Goal: Task Accomplishment & Management: Complete application form

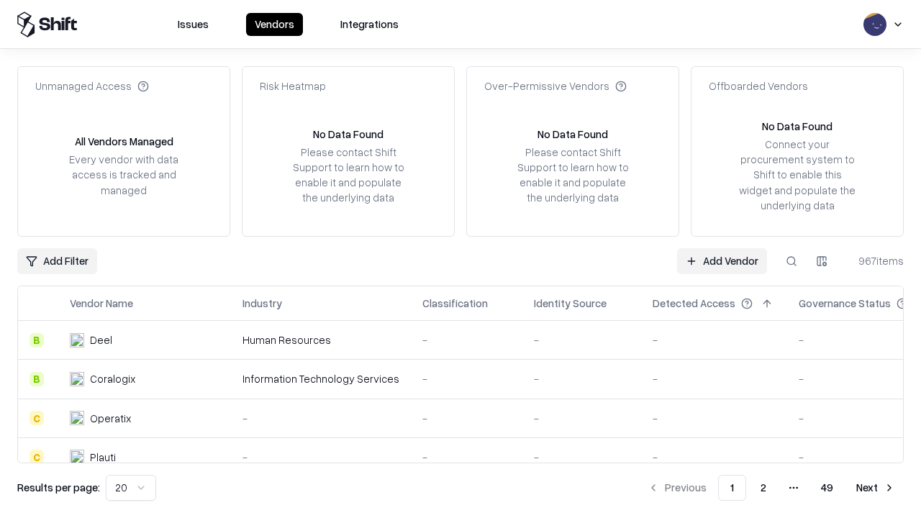
click at [722, 261] on link "Add Vendor" at bounding box center [722, 261] width 90 height 26
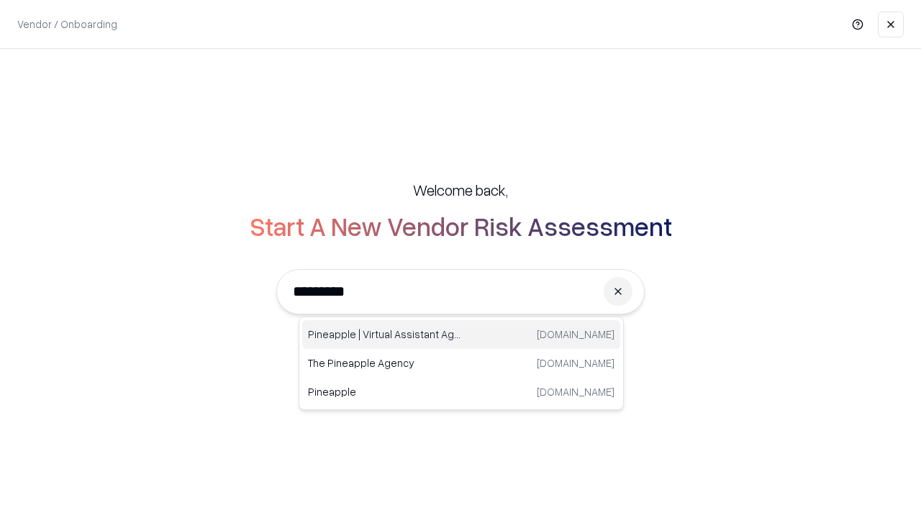
click at [461, 335] on div "Pineapple | Virtual Assistant Agency [DOMAIN_NAME]" at bounding box center [461, 334] width 318 height 29
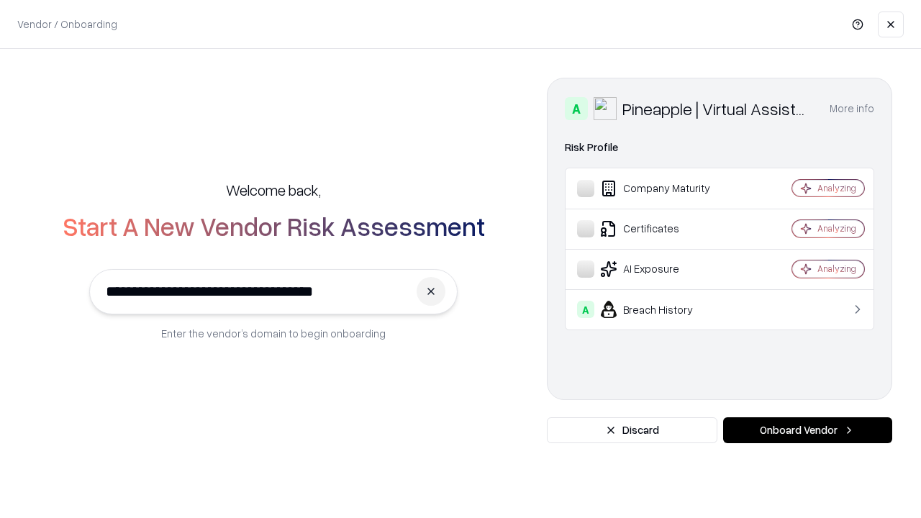
type input "**********"
click at [808, 430] on button "Onboard Vendor" at bounding box center [807, 430] width 169 height 26
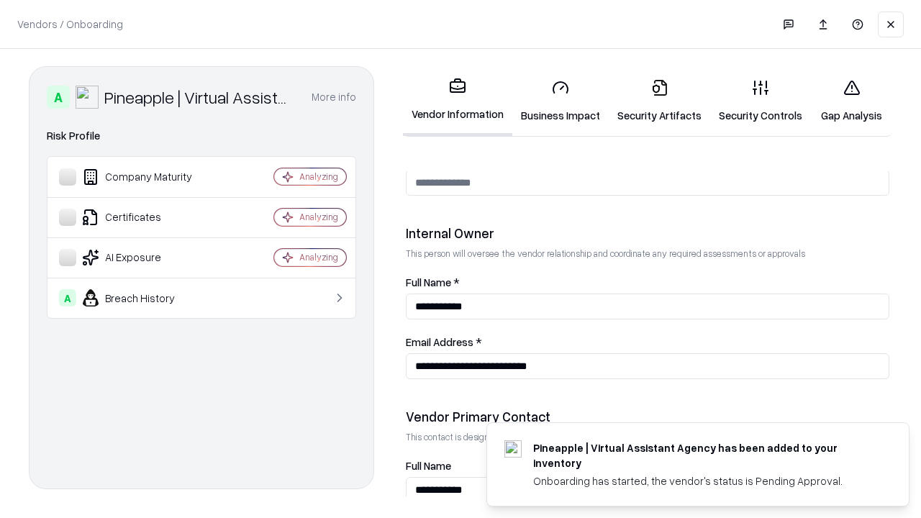
scroll to position [746, 0]
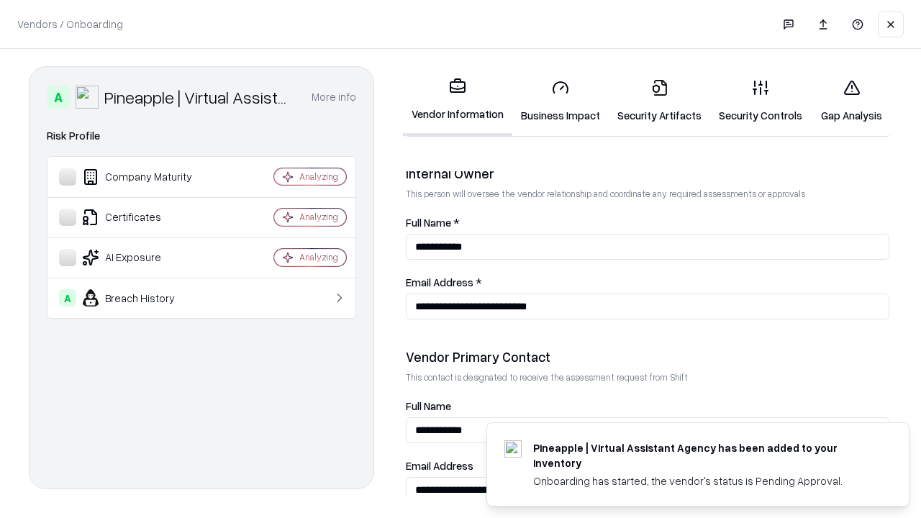
click at [561, 101] on link "Business Impact" at bounding box center [560, 101] width 96 height 67
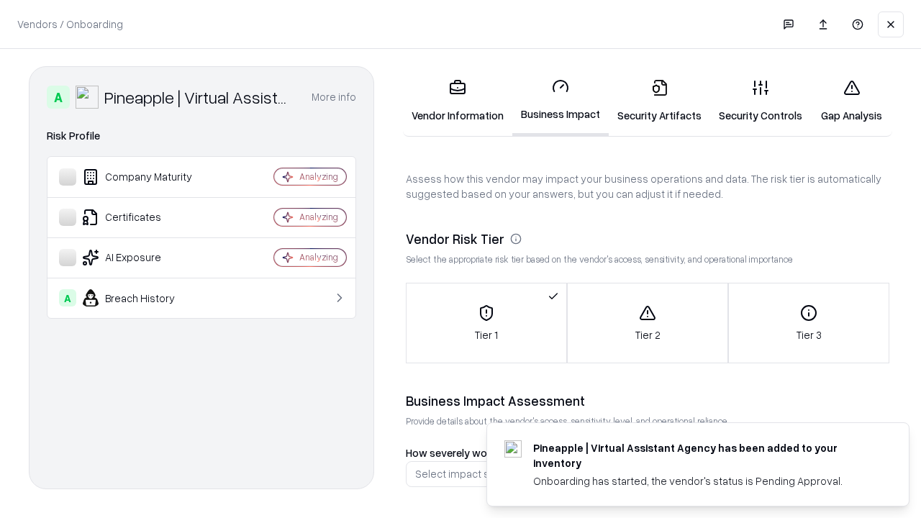
click at [659, 101] on link "Security Artifacts" at bounding box center [659, 101] width 101 height 67
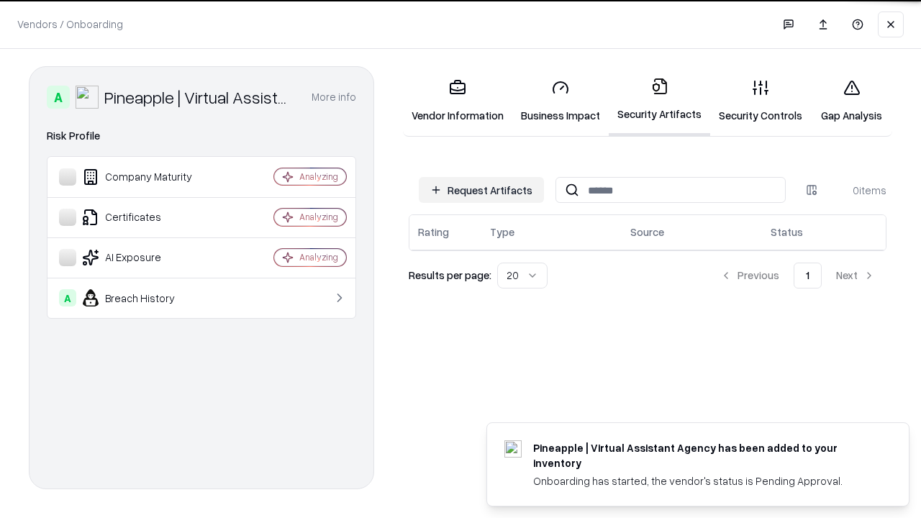
click at [482, 189] on button "Request Artifacts" at bounding box center [481, 190] width 125 height 26
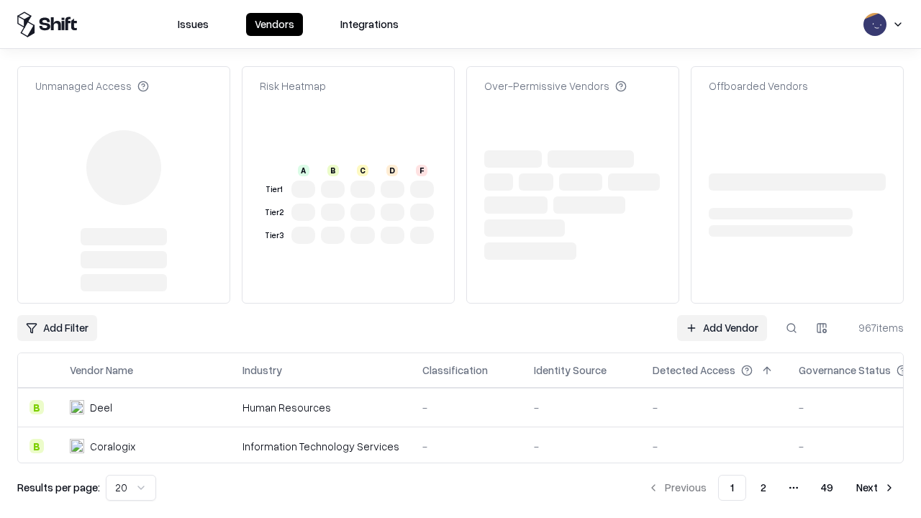
click at [722, 315] on link "Add Vendor" at bounding box center [722, 328] width 90 height 26
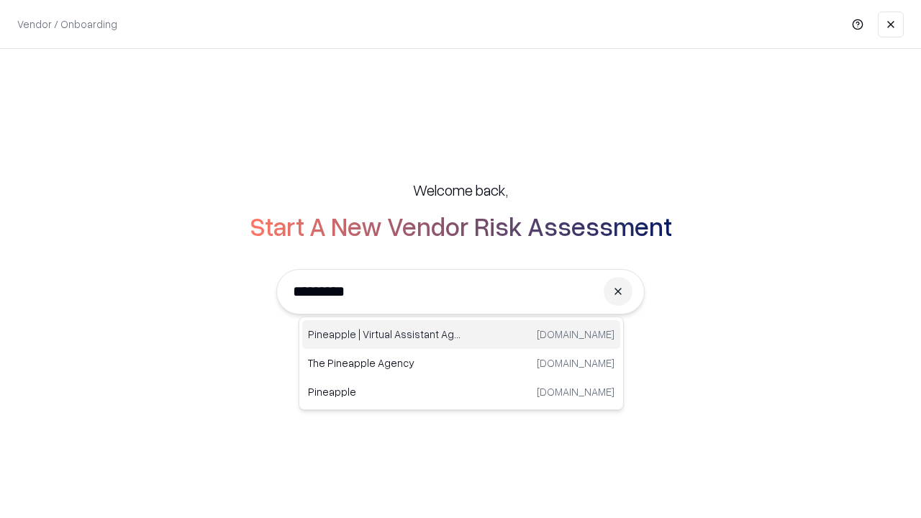
click at [461, 335] on div "Pineapple | Virtual Assistant Agency [DOMAIN_NAME]" at bounding box center [461, 334] width 318 height 29
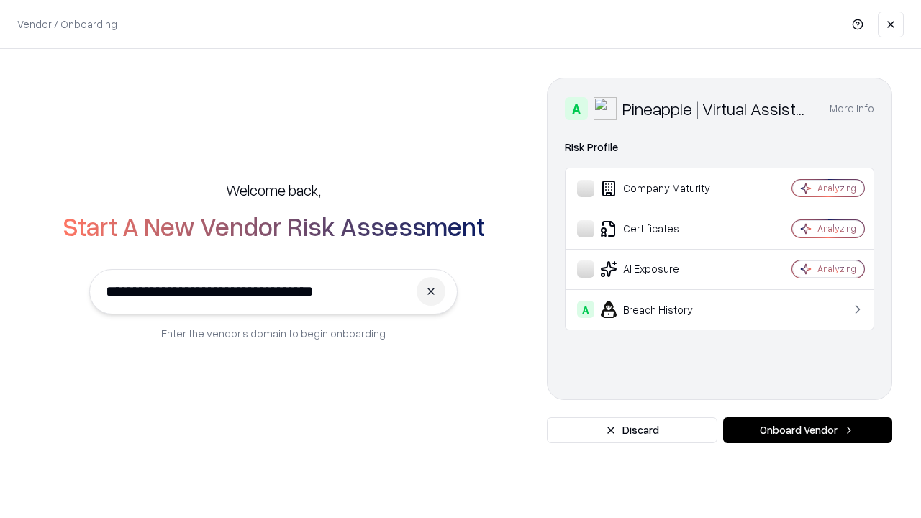
type input "**********"
click at [808, 430] on button "Onboard Vendor" at bounding box center [807, 430] width 169 height 26
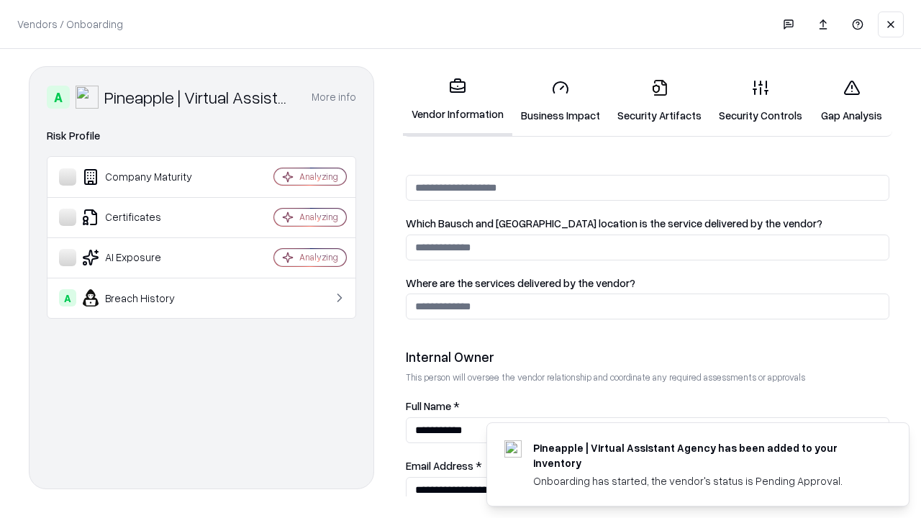
scroll to position [746, 0]
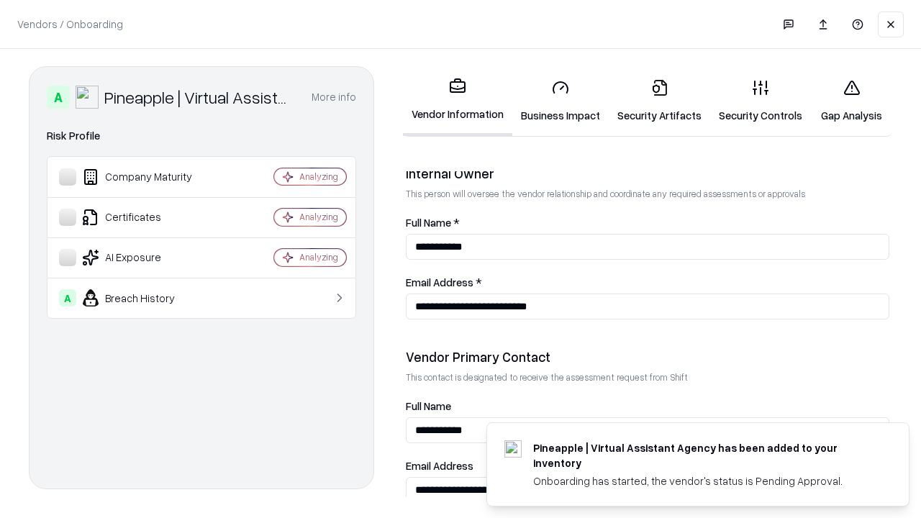
click at [851, 101] on link "Gap Analysis" at bounding box center [851, 101] width 81 height 67
